Goal: Task Accomplishment & Management: Manage account settings

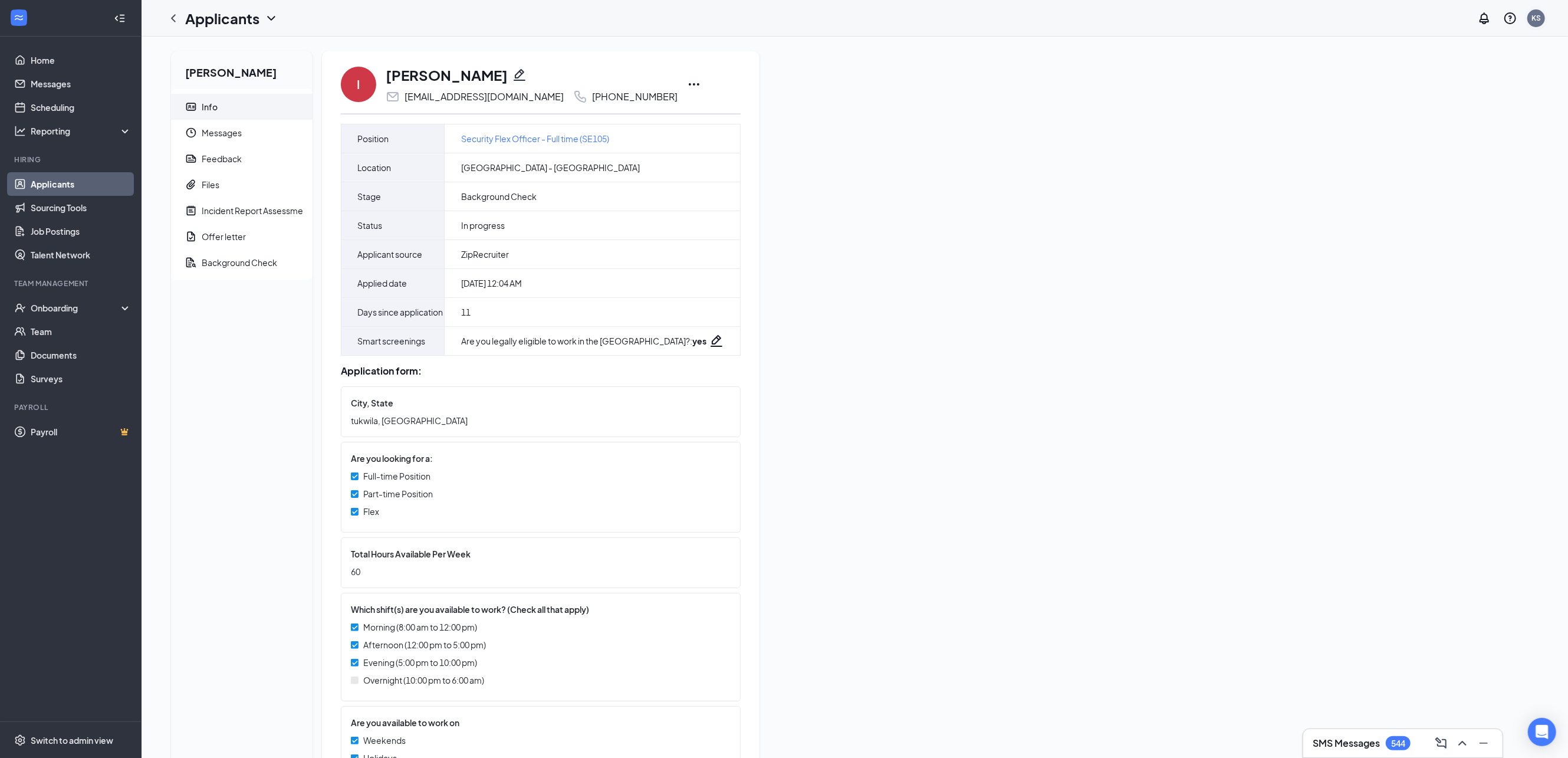
click at [1533, 13] on div "KS" at bounding box center [1536, 18] width 9 height 10
click at [1458, 108] on link "Account settings" at bounding box center [1477, 104] width 127 height 12
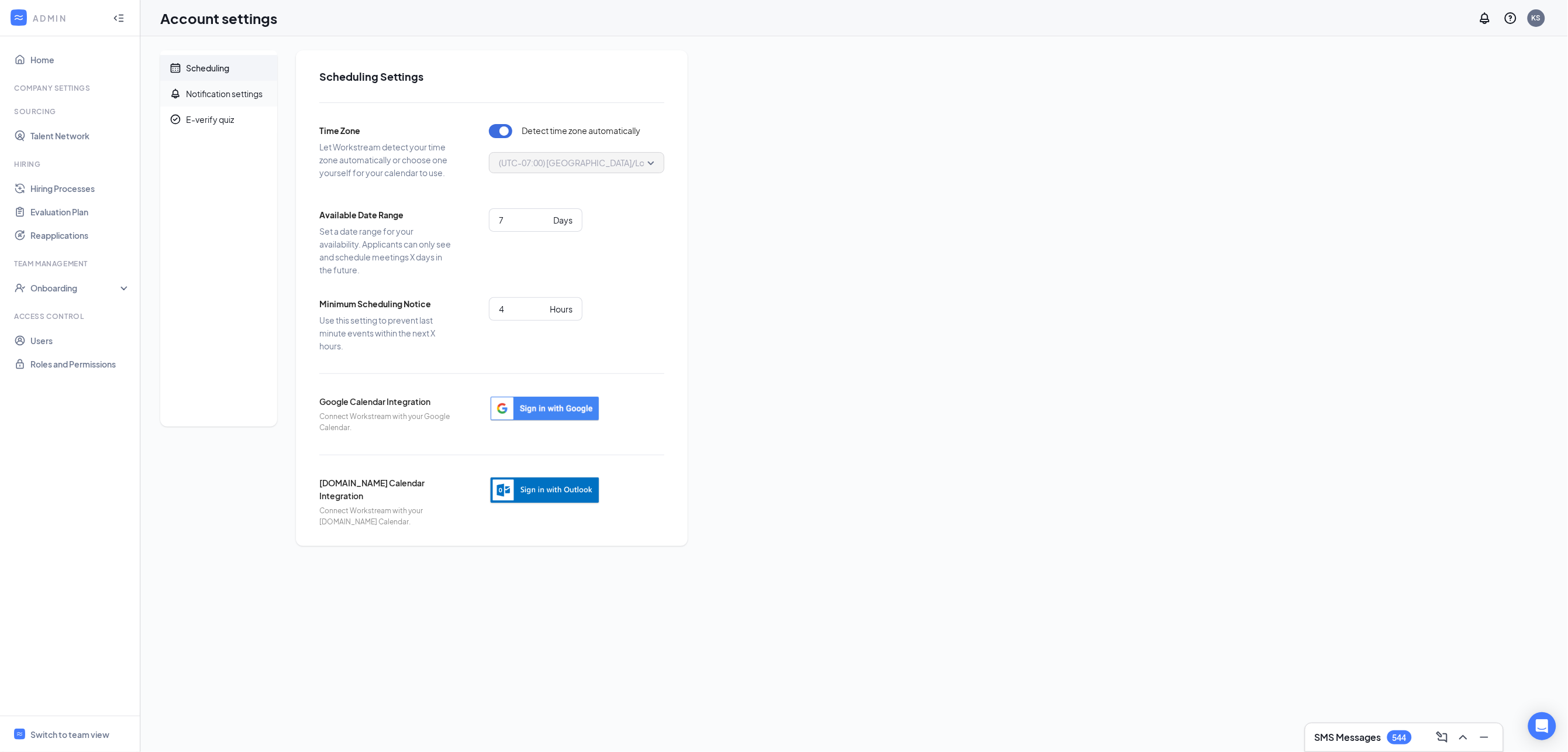
click at [187, 83] on span "Notification settings" at bounding box center [227, 93] width 82 height 26
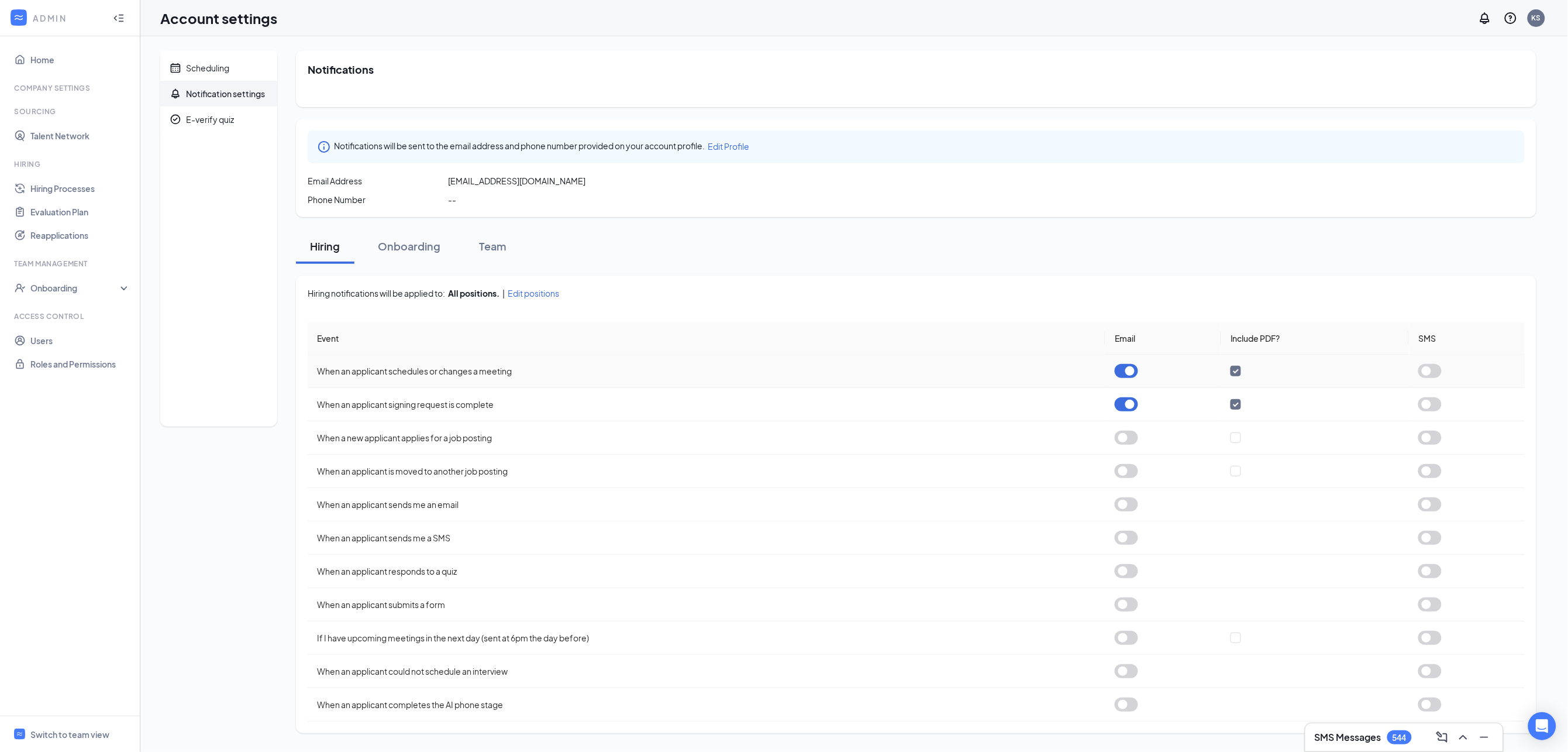
click at [1136, 372] on button "button" at bounding box center [1127, 371] width 24 height 14
click at [1127, 410] on button "button" at bounding box center [1127, 404] width 24 height 14
click at [51, 65] on link "Home" at bounding box center [81, 60] width 100 height 24
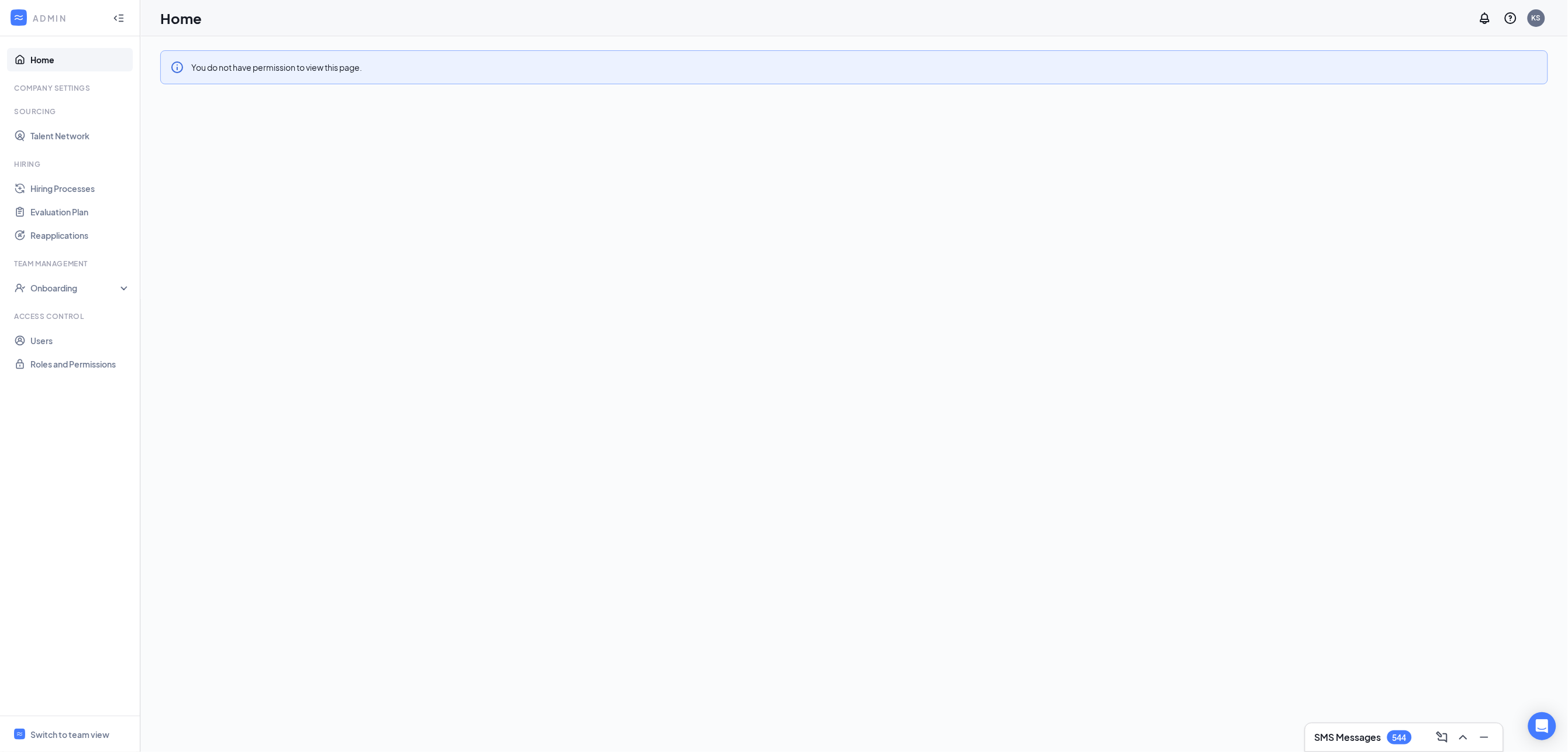
click at [42, 56] on link "Home" at bounding box center [81, 60] width 100 height 24
click at [57, 187] on link "Hiring Processes" at bounding box center [81, 188] width 100 height 24
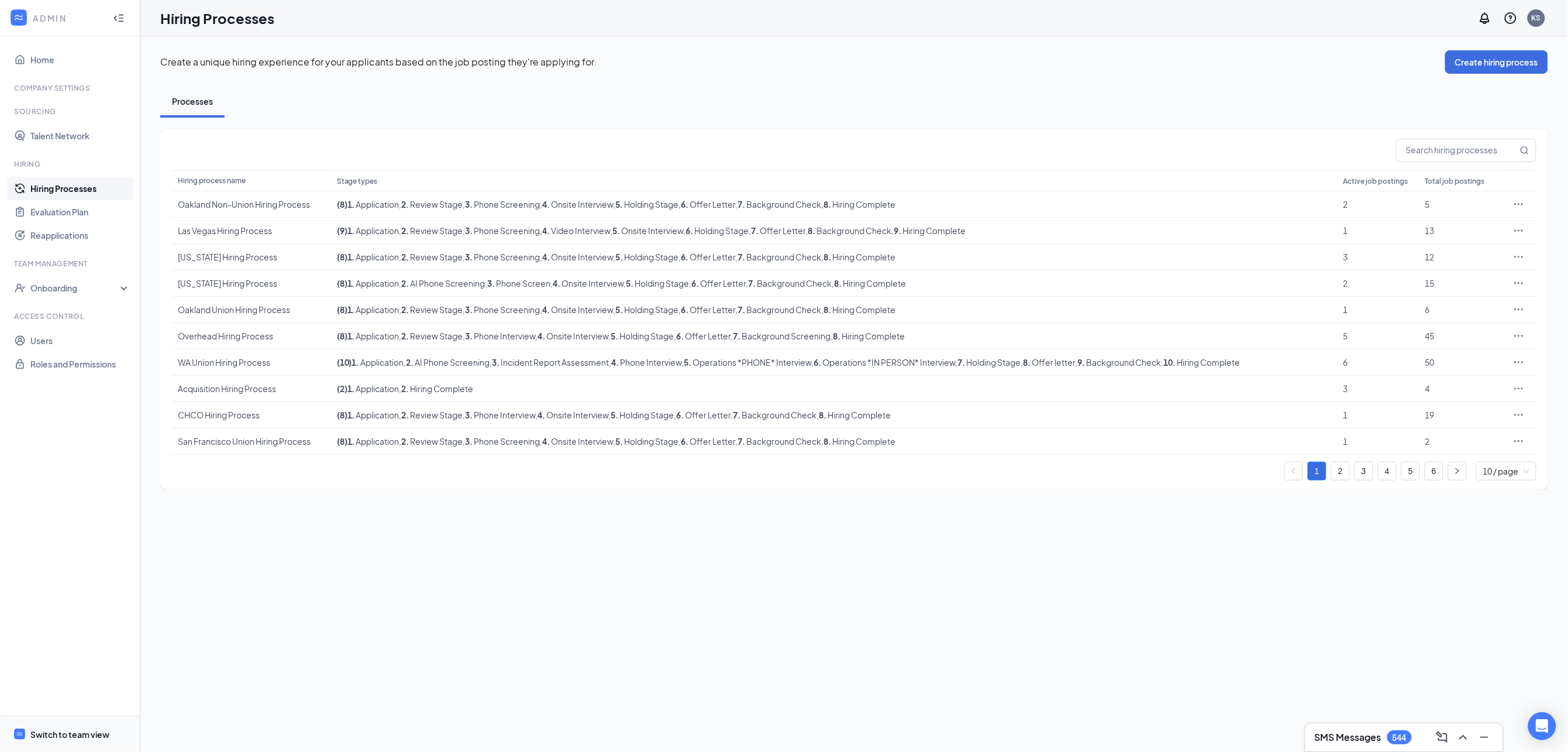
click at [99, 726] on span "Switch to team view" at bounding box center [81, 733] width 100 height 35
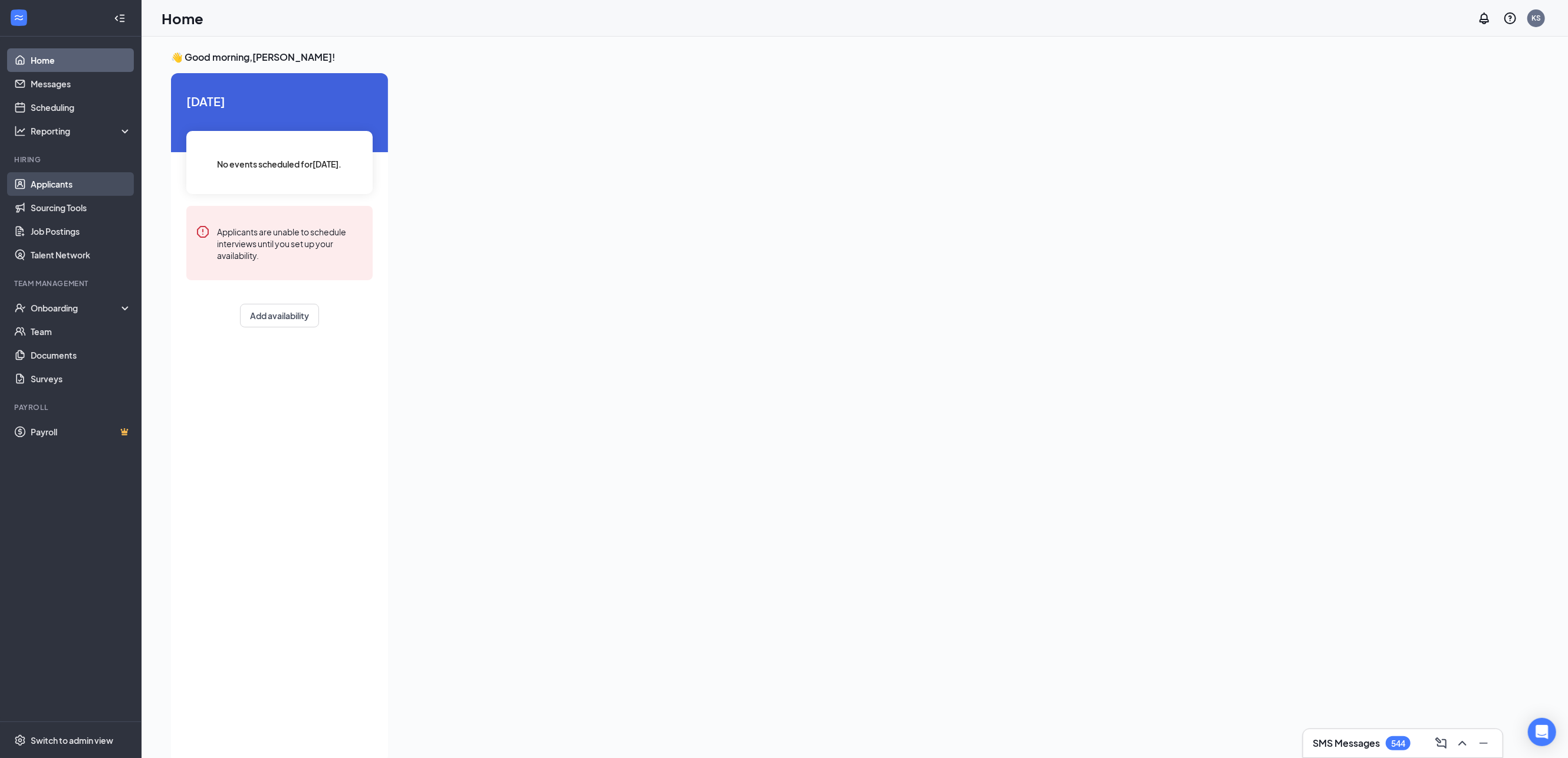
click at [36, 181] on link "Applicants" at bounding box center [81, 184] width 101 height 24
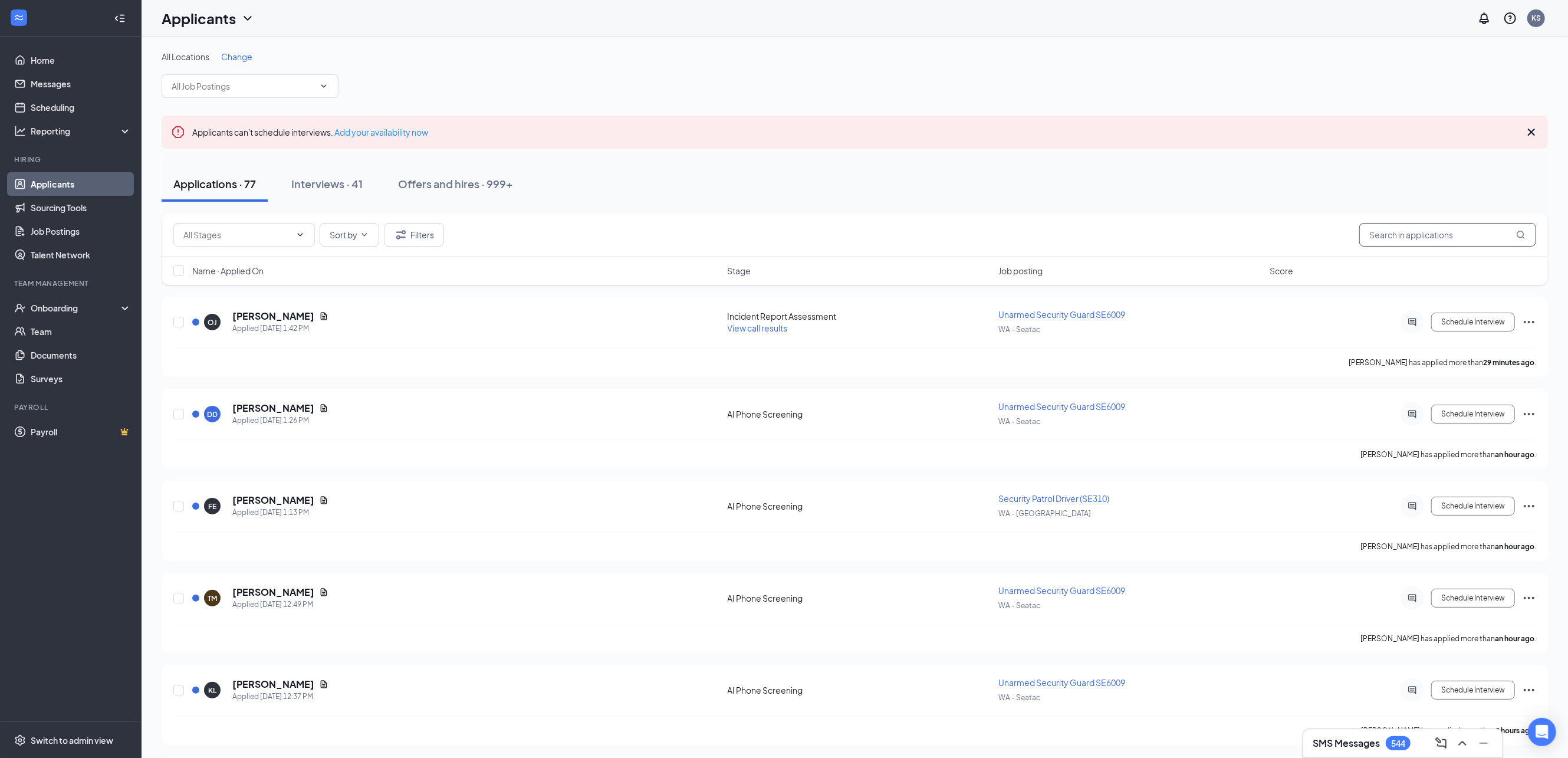
drag, startPoint x: 1369, startPoint y: 235, endPoint x: 1446, endPoint y: 94, distance: 160.7
click at [1370, 235] on input "text" at bounding box center [1448, 234] width 177 height 24
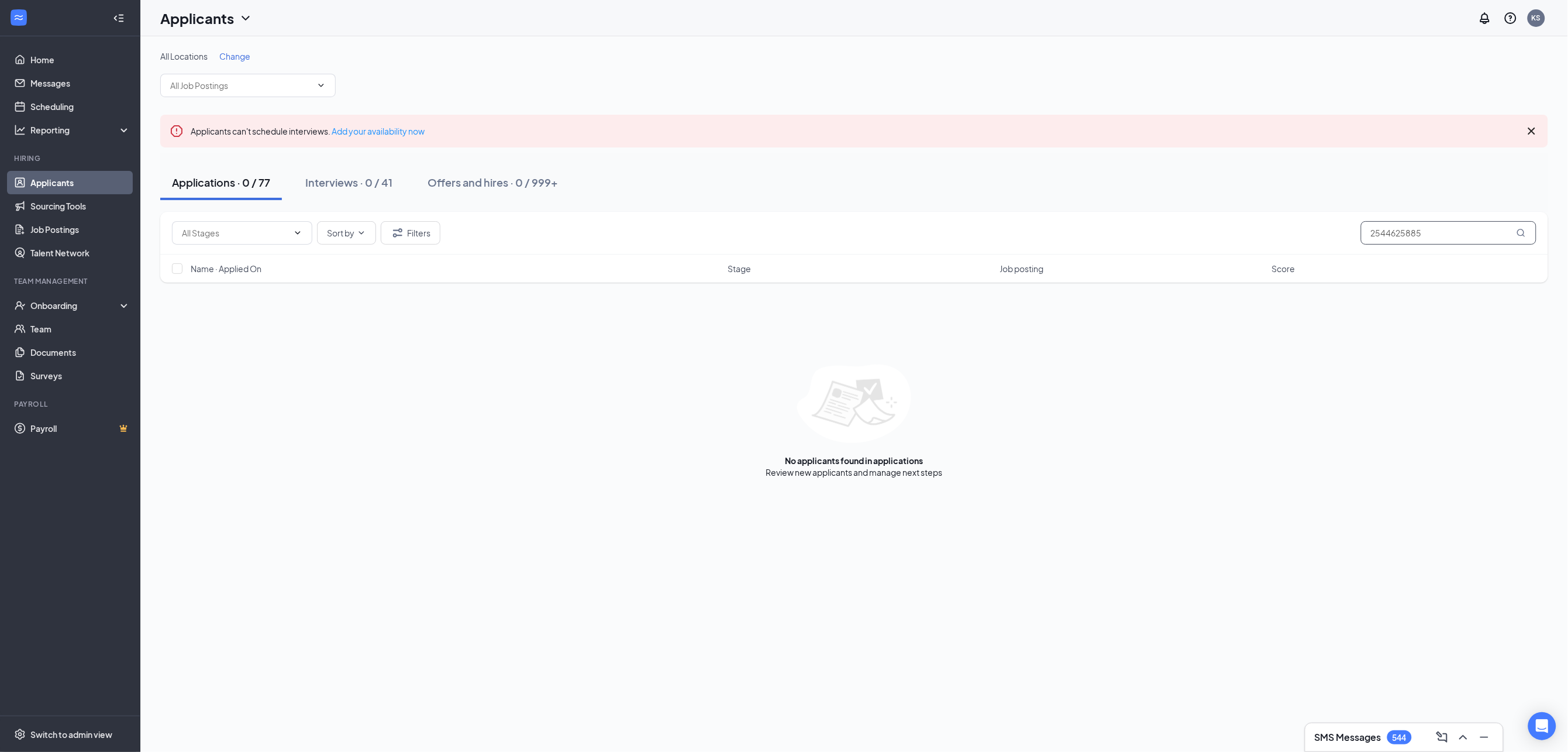
type input "2544625885"
click at [422, 244] on div "Sort by Filters 2544625885" at bounding box center [854, 233] width 1388 height 42
click at [423, 242] on button "Filters" at bounding box center [410, 233] width 60 height 24
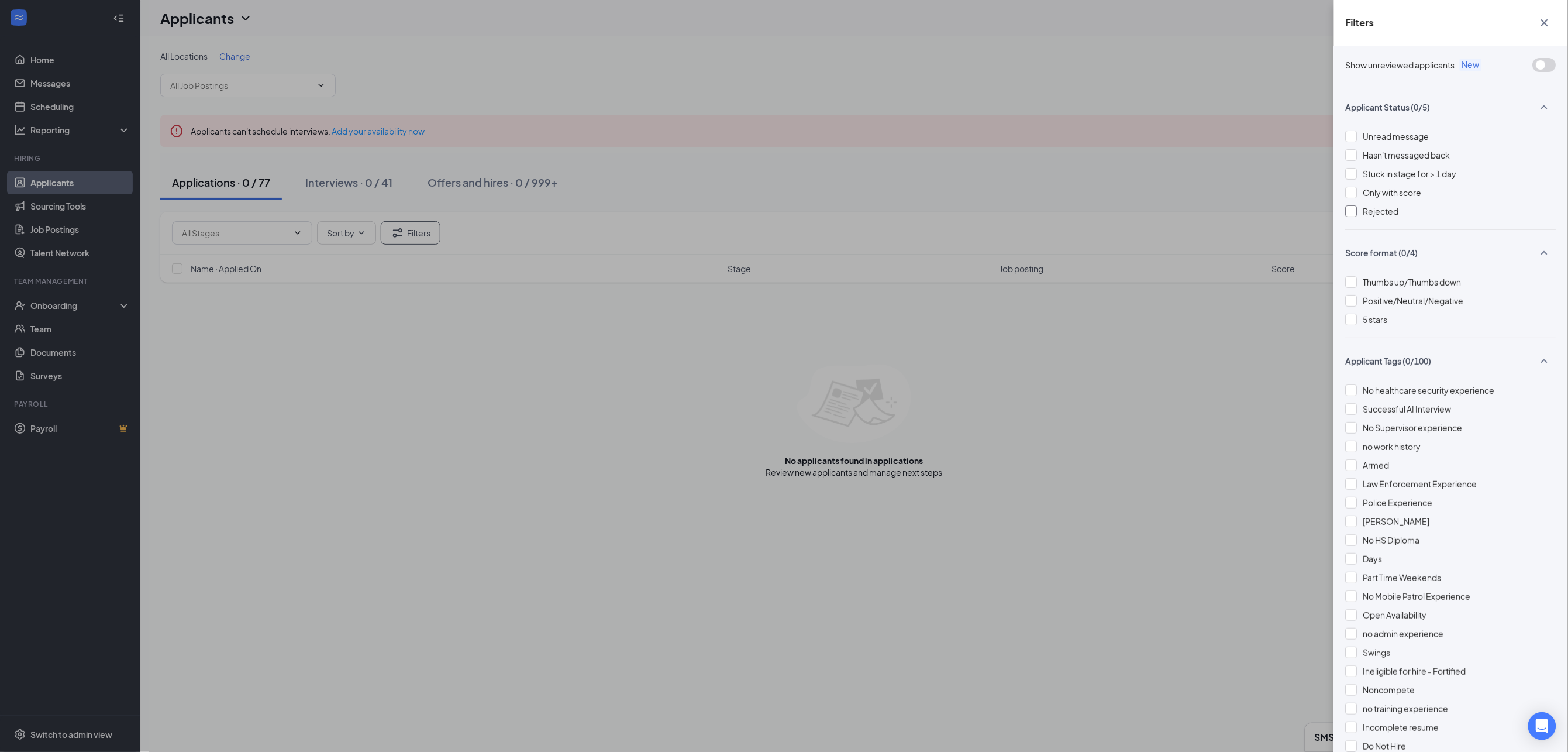
click at [1385, 210] on span "Rejected" at bounding box center [1381, 211] width 35 height 10
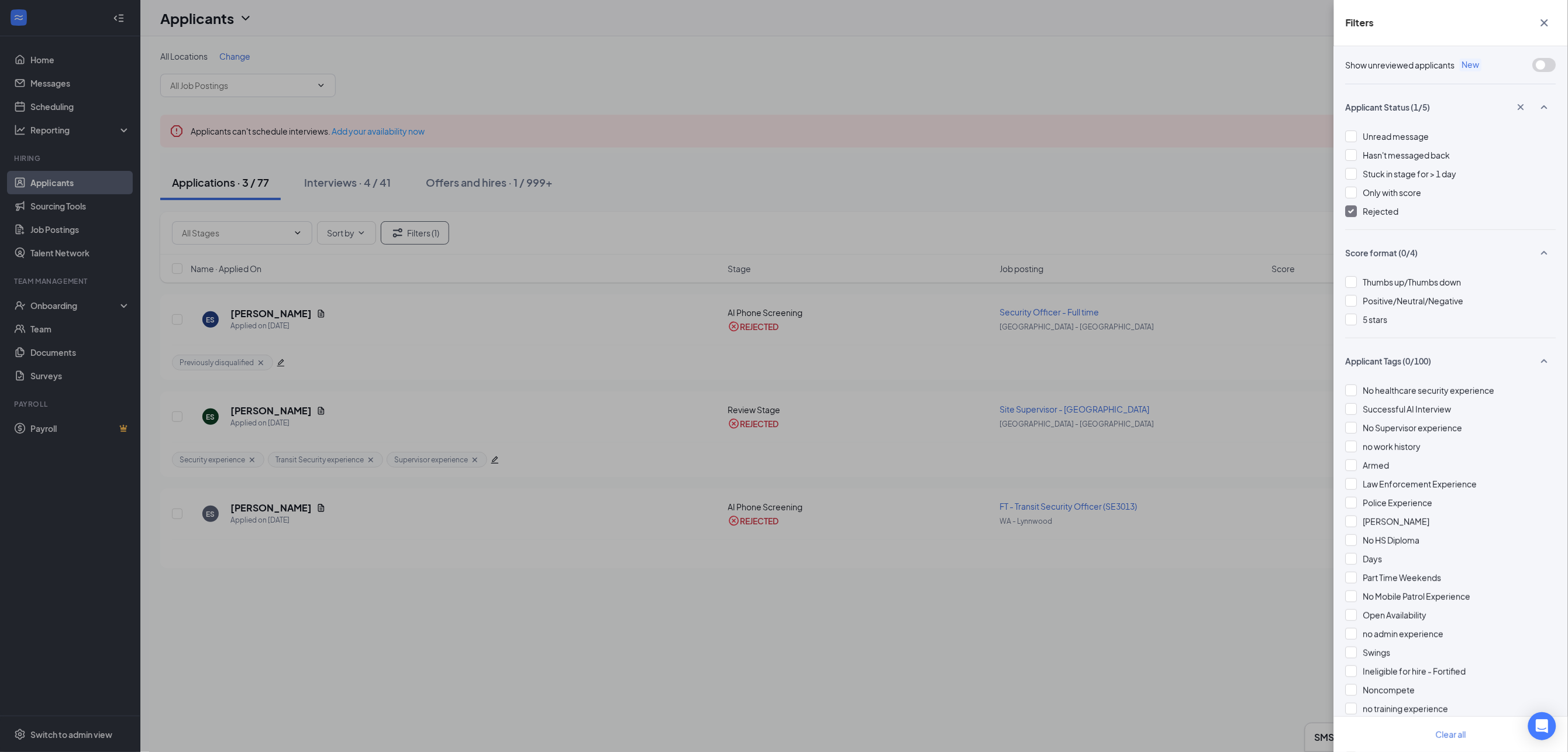
click at [438, 715] on div "Filters Show unreviewed applicants New Applicant Status (1/5) Unread message Ha…" at bounding box center [784, 376] width 1568 height 752
click at [373, 194] on div "Filters Show unreviewed applicants New Applicant Status (1/5) Unread message Ha…" at bounding box center [784, 376] width 1568 height 752
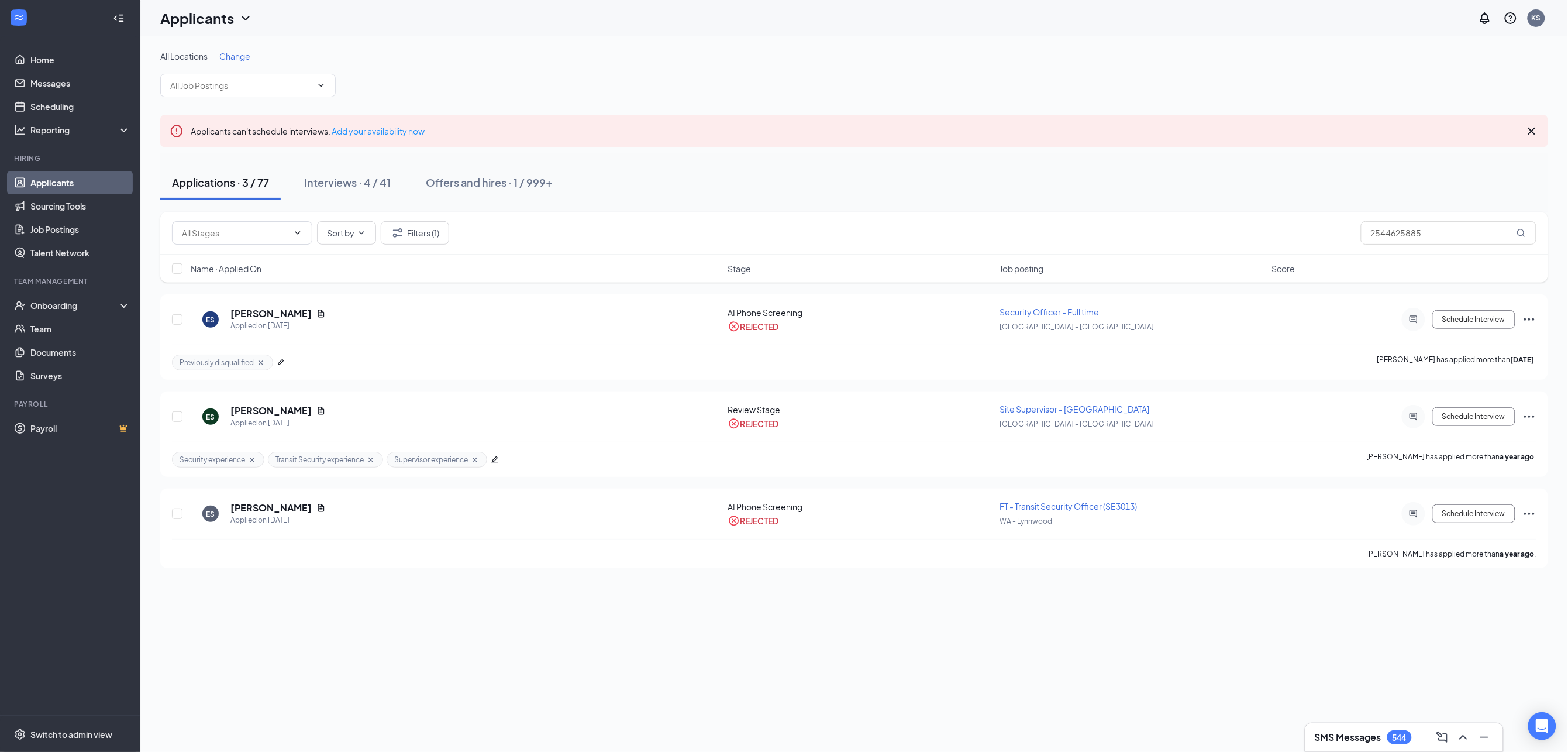
click at [353, 176] on div "Interviews · 4 / 41" at bounding box center [347, 182] width 87 height 15
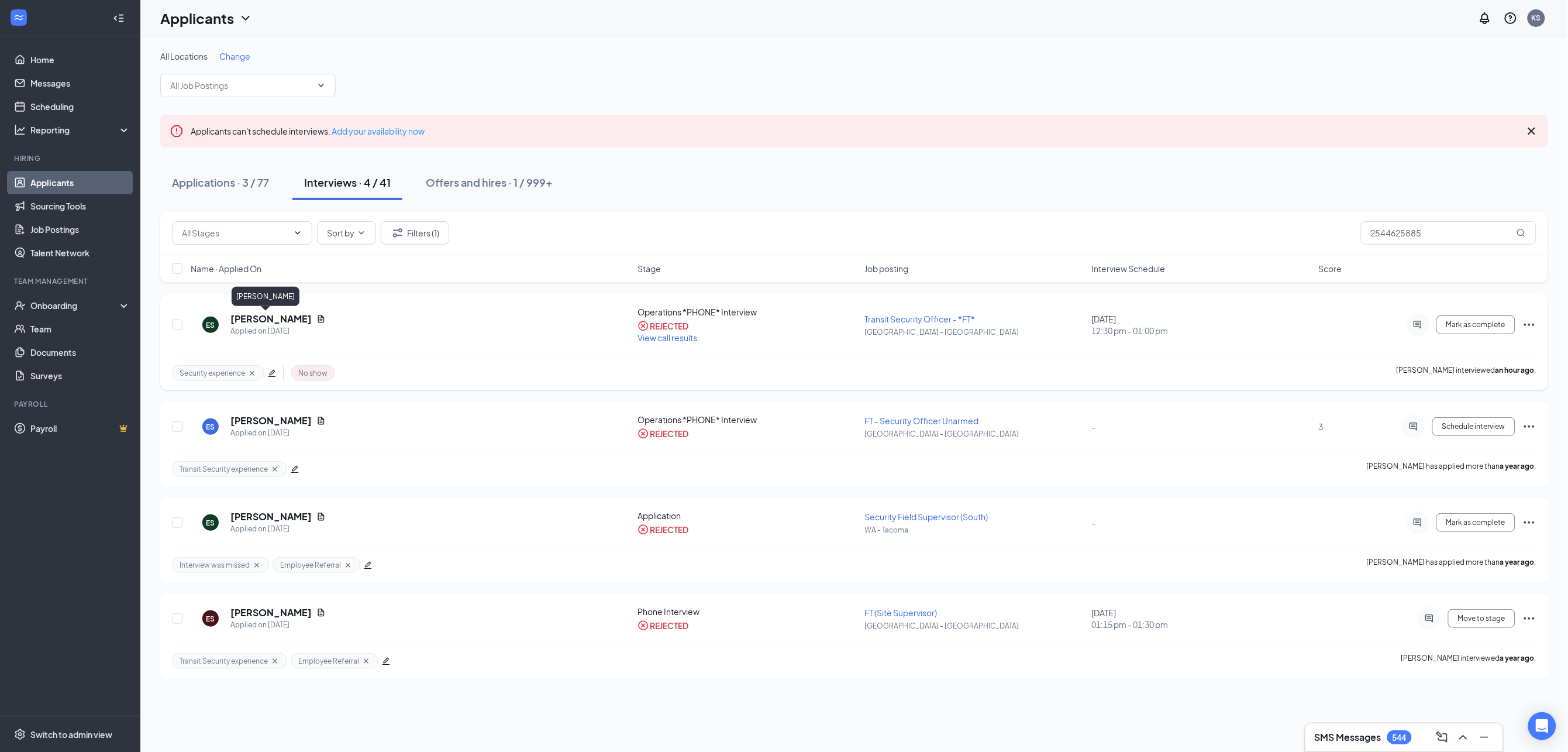
click at [257, 317] on h5 "[PERSON_NAME]" at bounding box center [271, 319] width 81 height 13
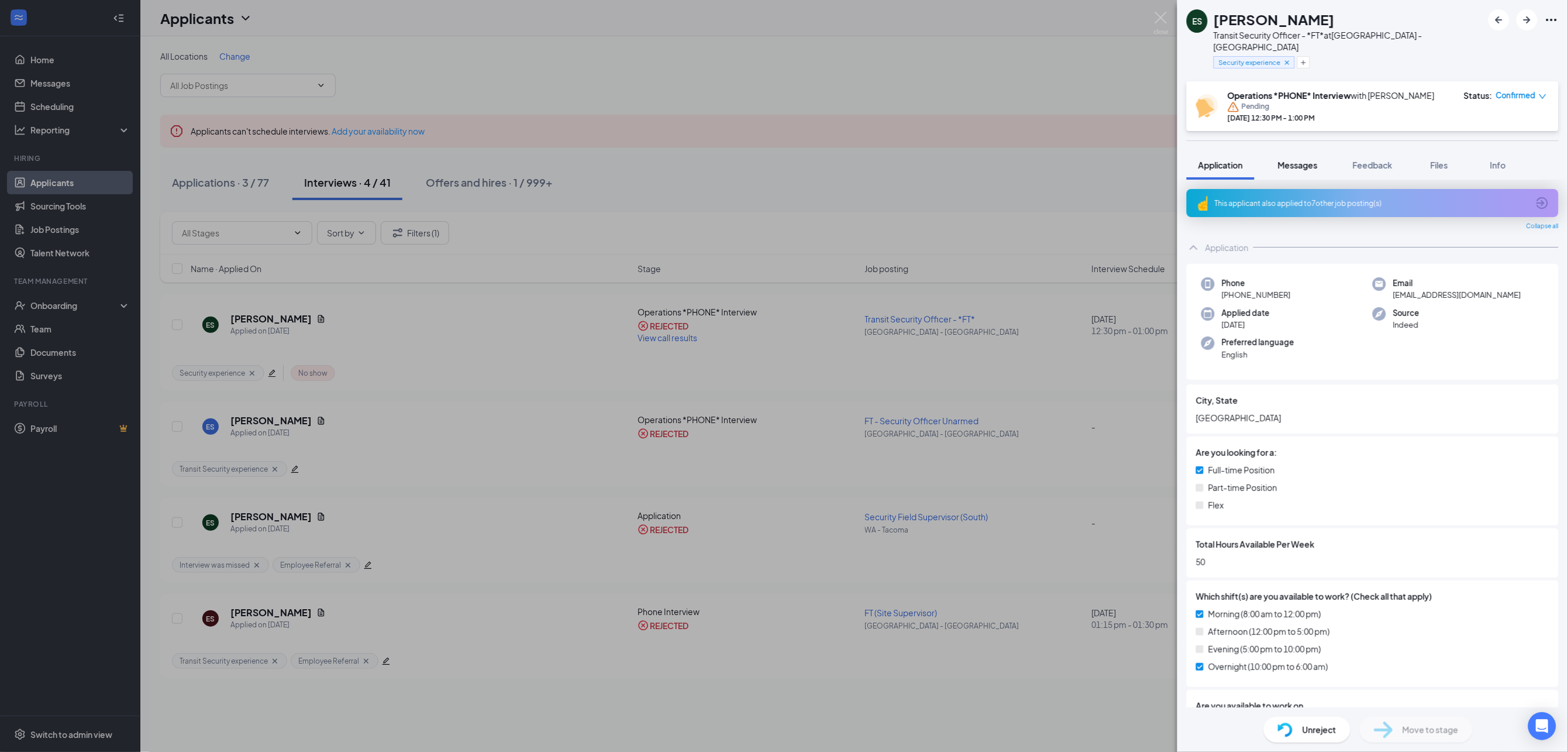
click at [1297, 151] on button "Messages" at bounding box center [1297, 165] width 63 height 29
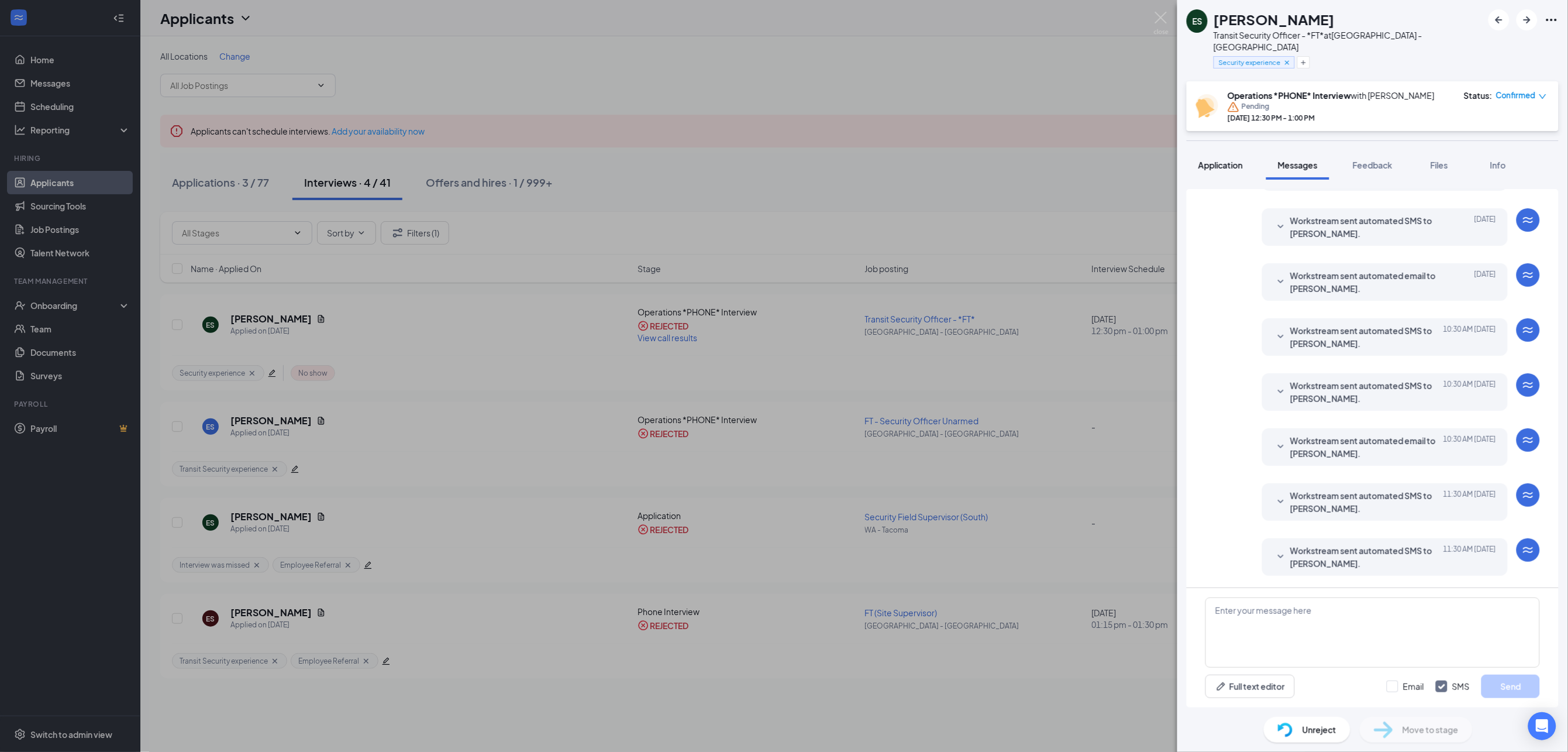
scroll to position [154, 0]
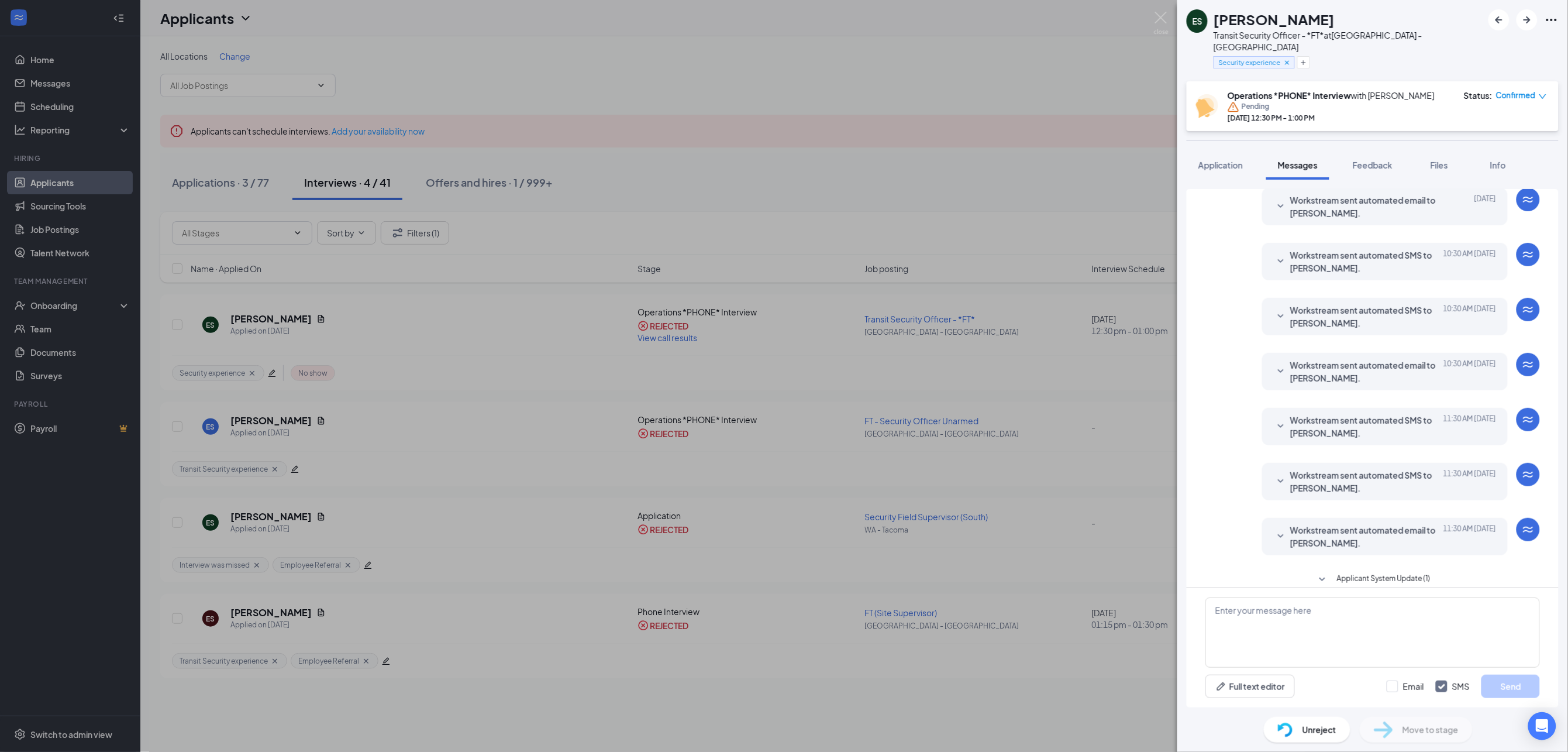
click at [1350, 557] on div "Load earlier interactions (about 14 more) Workstream sent automated SMS to [PER…" at bounding box center [1372, 318] width 335 height 567
click at [1348, 573] on span "Applicant System Update (1)" at bounding box center [1383, 580] width 94 height 14
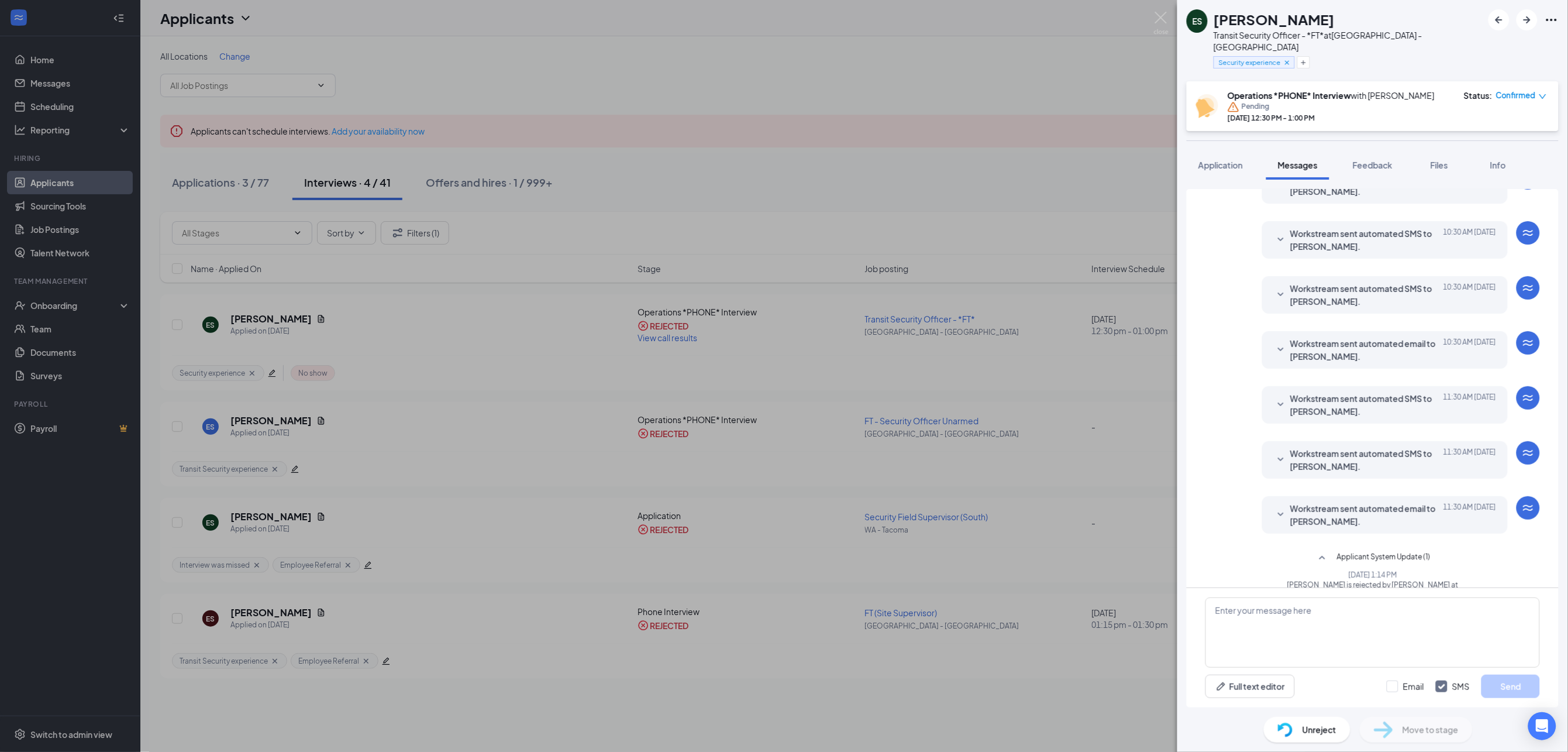
scroll to position [187, 0]
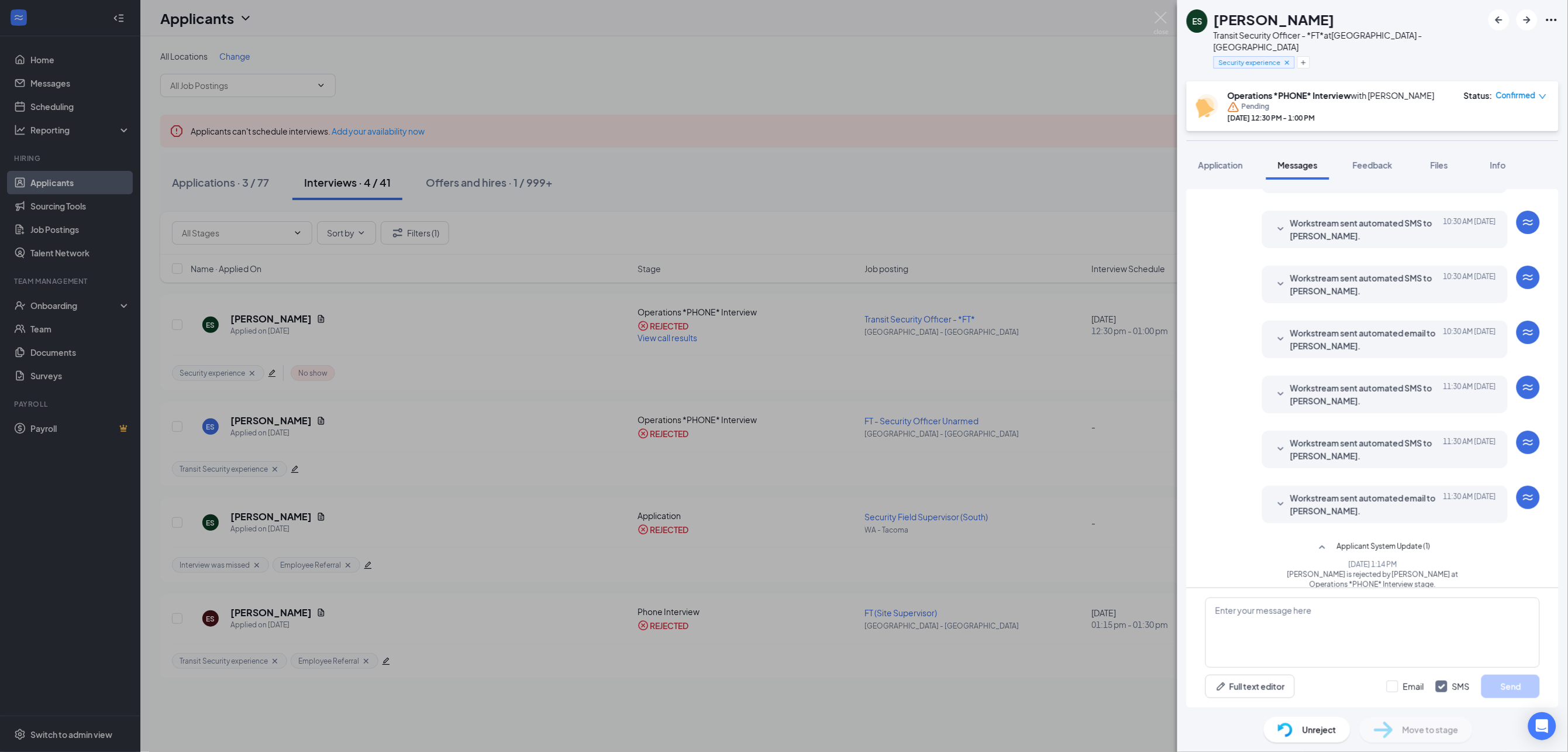
click at [1274, 497] on icon "SmallChevronDown" at bounding box center [1281, 504] width 14 height 14
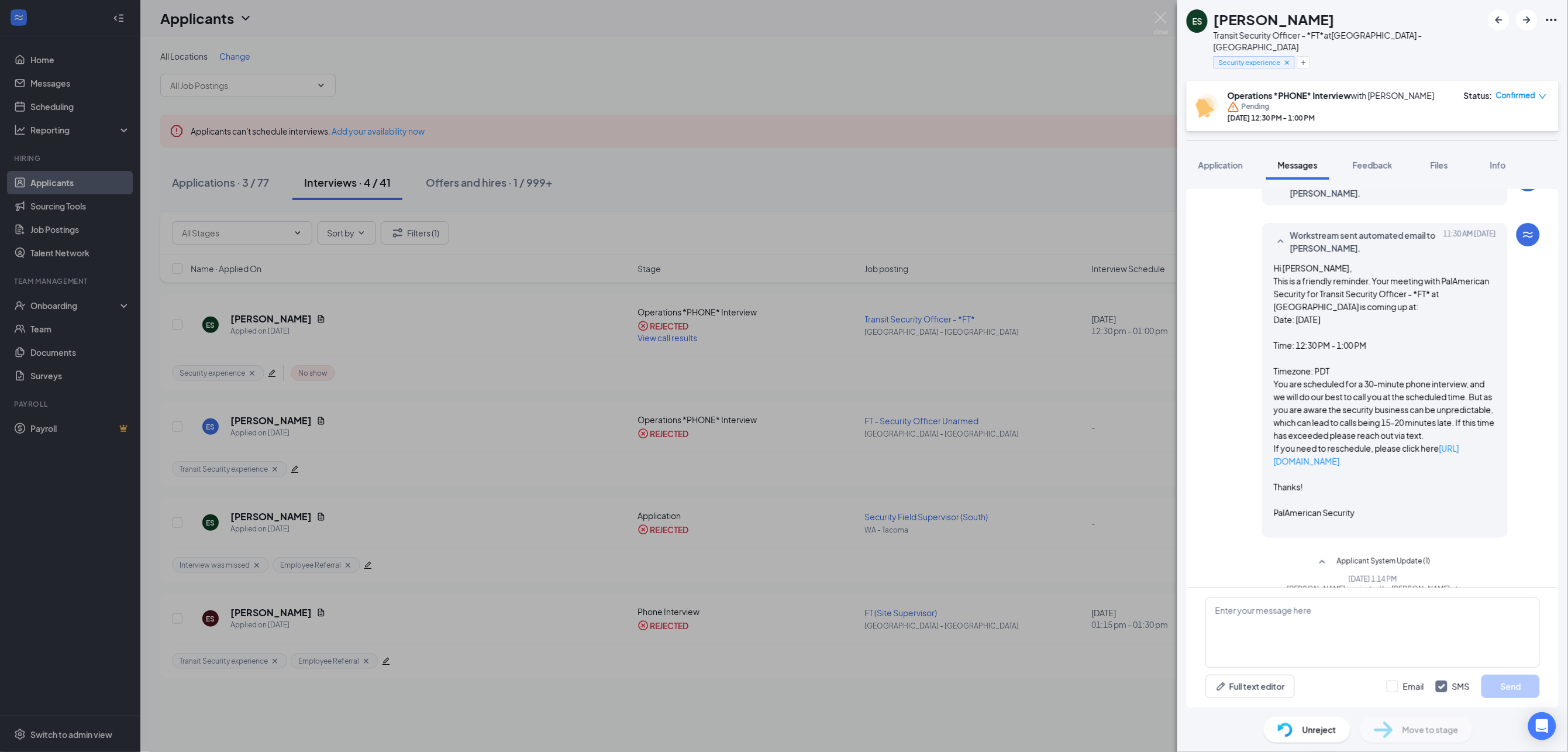
scroll to position [450, 0]
click at [1358, 162] on button "Feedback" at bounding box center [1372, 165] width 63 height 29
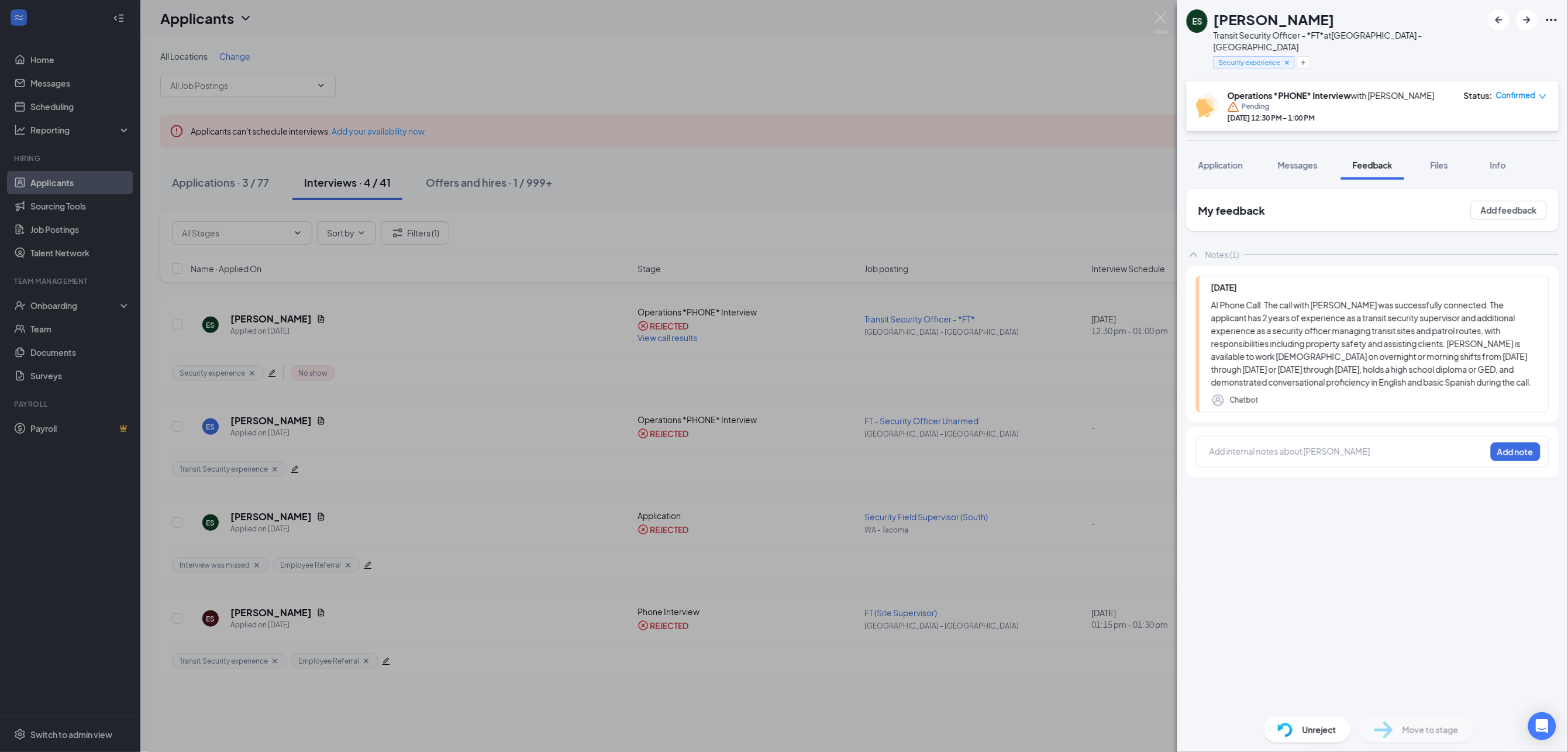
click at [1224, 160] on span "Application" at bounding box center [1220, 165] width 44 height 10
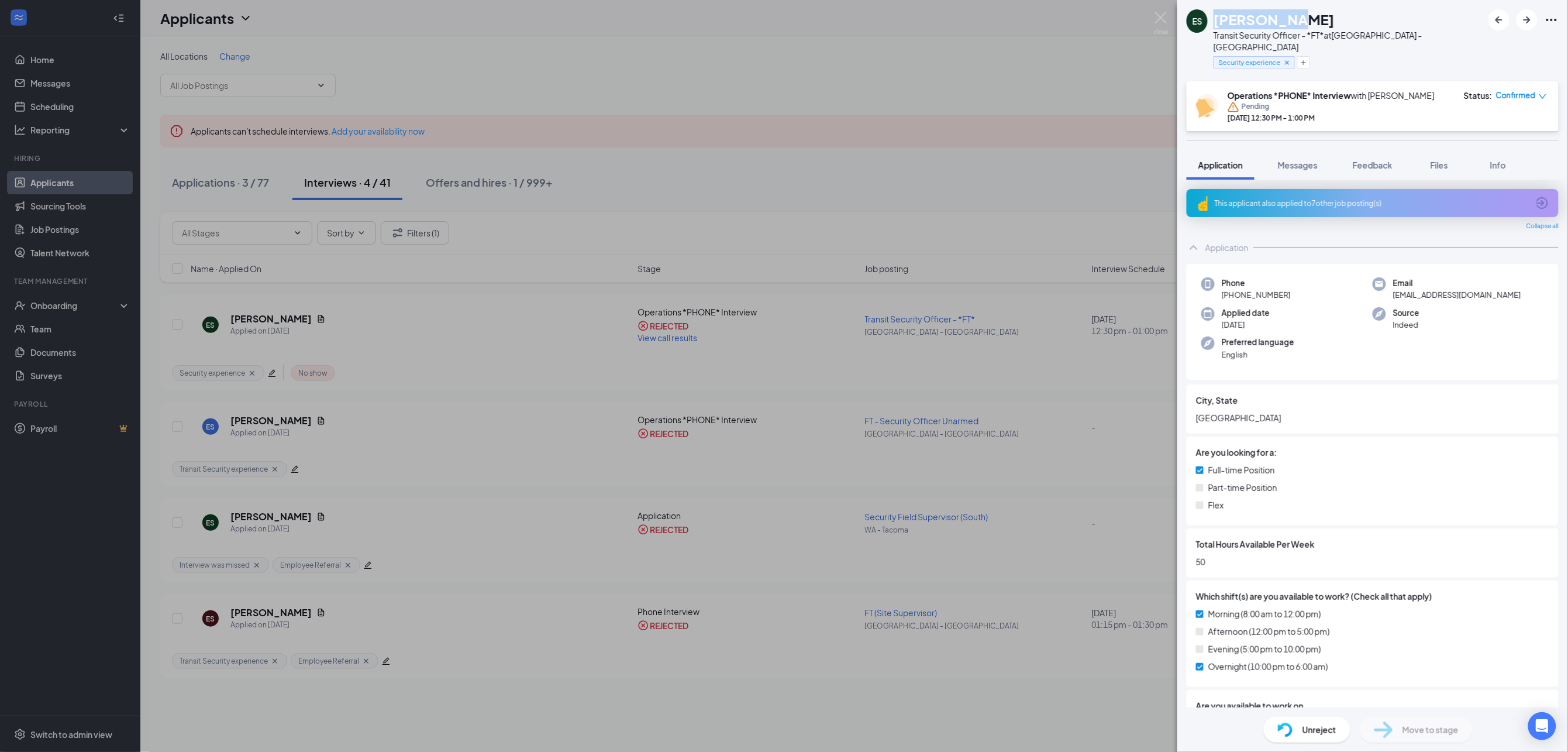
drag, startPoint x: 1302, startPoint y: 17, endPoint x: 1231, endPoint y: 37, distance: 73.8
click at [1217, 22] on div "[PERSON_NAME]" at bounding box center [1348, 19] width 269 height 20
click at [1160, 9] on div "[PERSON_NAME] Transit Security Officer - *FT* at [GEOGRAPHIC_DATA] - [GEOGRAPHI…" at bounding box center [784, 376] width 1568 height 752
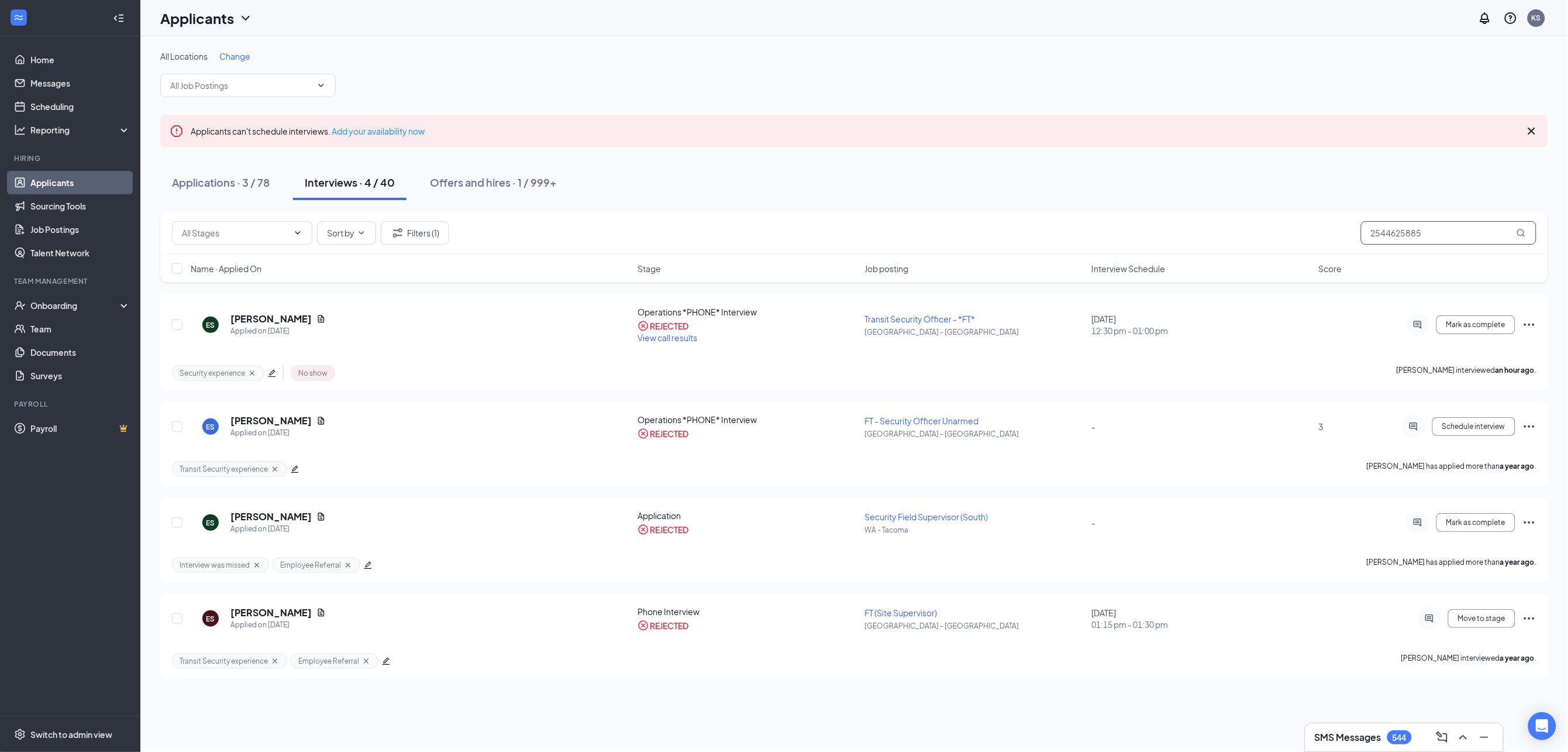
drag, startPoint x: 1391, startPoint y: 226, endPoint x: 1247, endPoint y: 228, distance: 144.0
click at [1247, 228] on div "Sort by Filters [PHONE_NUMBER]" at bounding box center [854, 233] width 1364 height 24
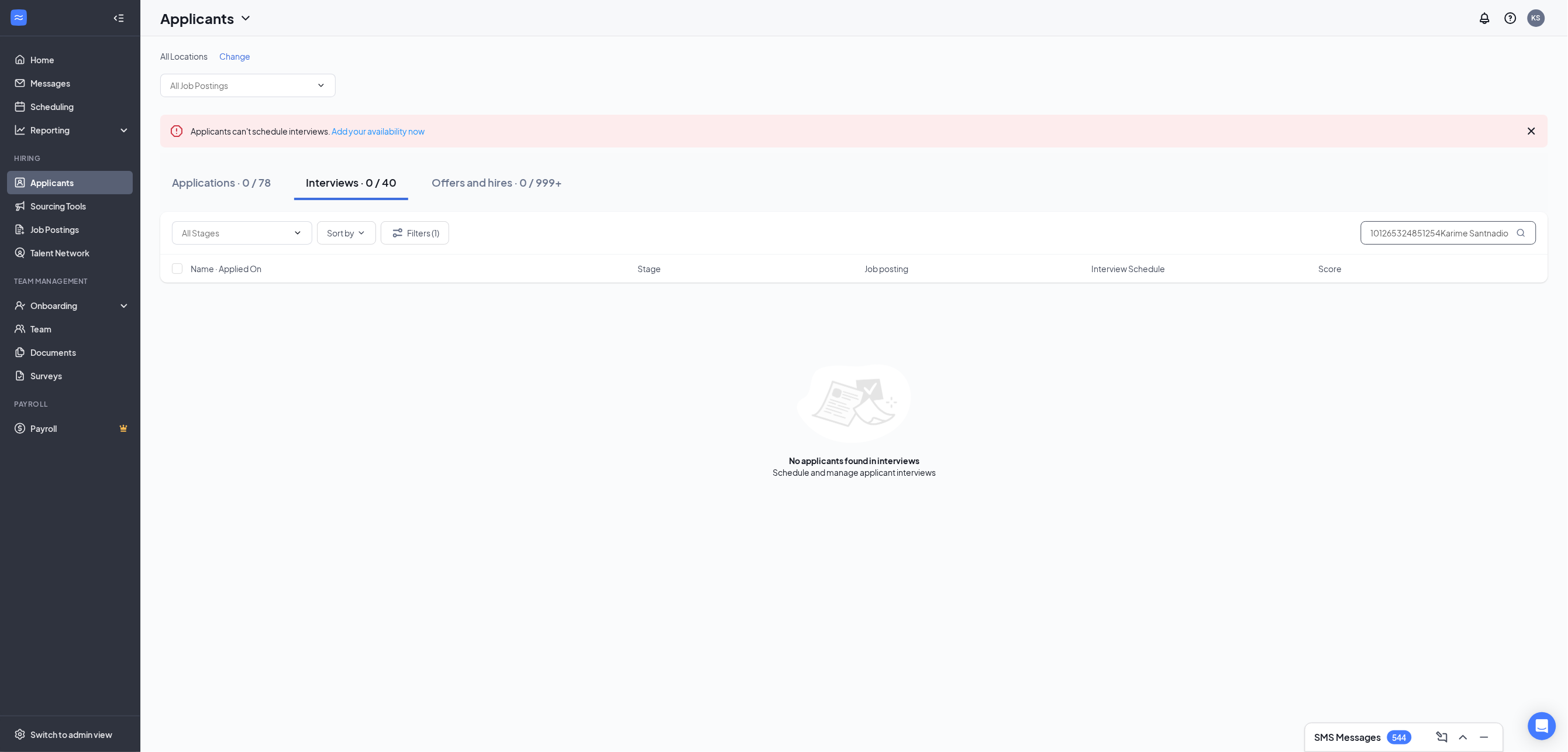
type input "101265324851254Karime Santnadio"
click at [1070, 508] on div "All Locations Change Applicants can't schedule interviews. Add your availabilit…" at bounding box center [854, 394] width 1427 height 715
